Goal: Task Accomplishment & Management: Manage account settings

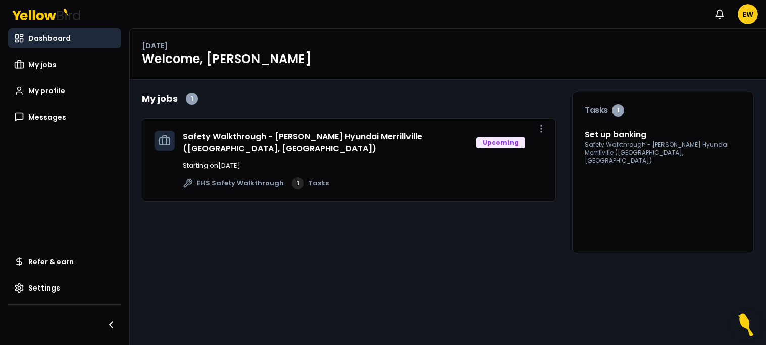
click at [618, 133] on link "Set up banking" at bounding box center [616, 135] width 62 height 12
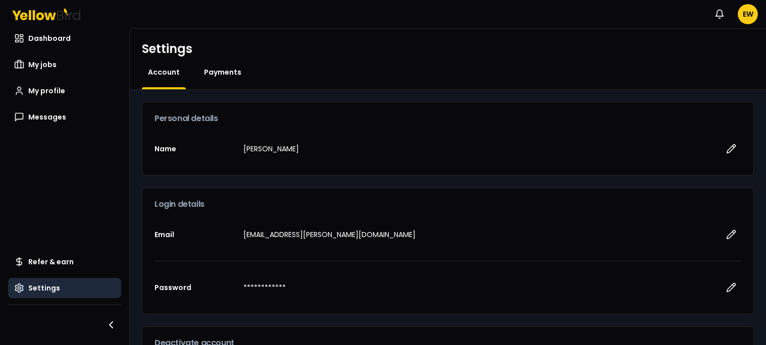
click at [208, 71] on span "Payments" at bounding box center [222, 72] width 37 height 10
